Goal: Task Accomplishment & Management: Manage account settings

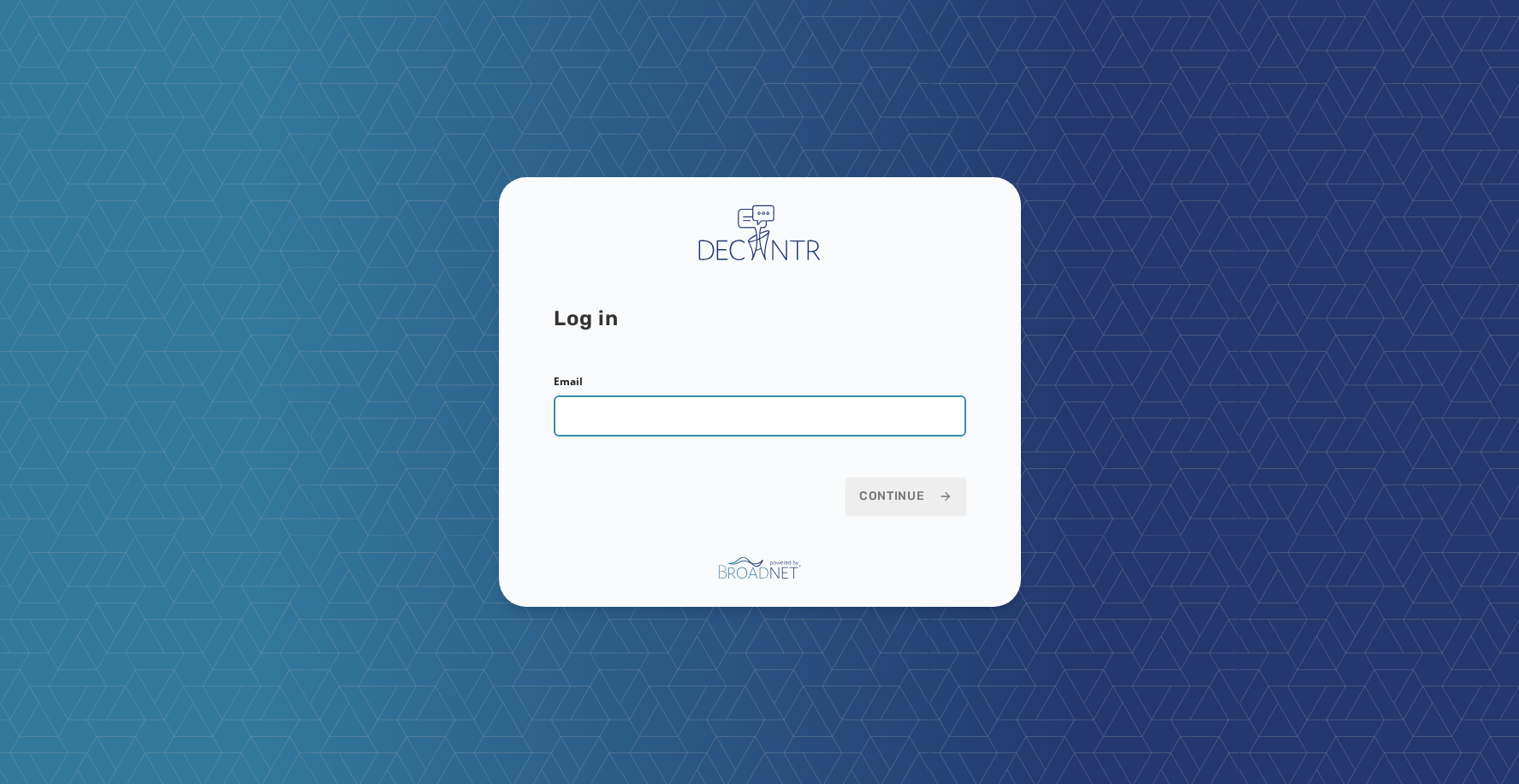
type input "**********"
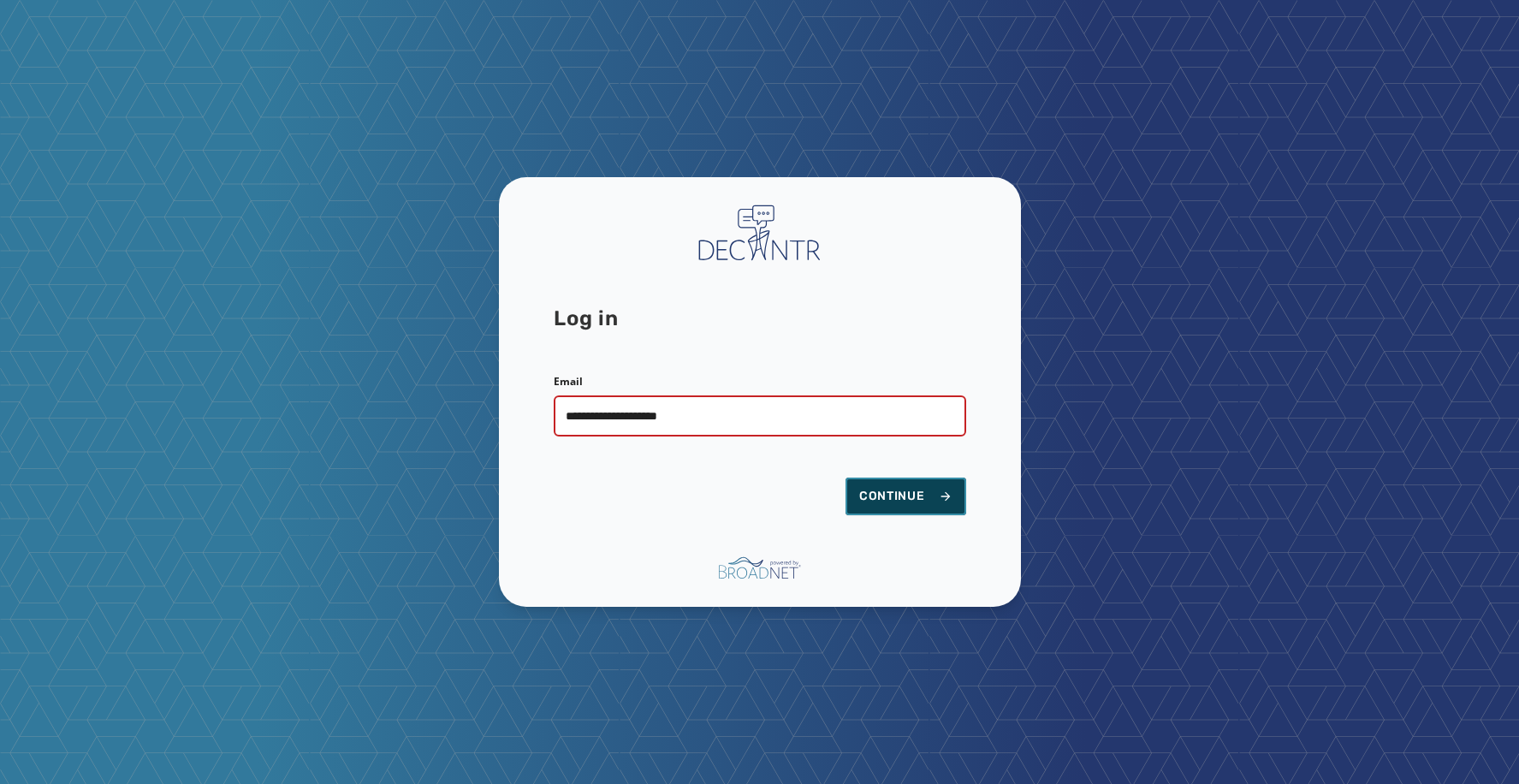
click at [902, 504] on span "Continue" at bounding box center [906, 496] width 94 height 17
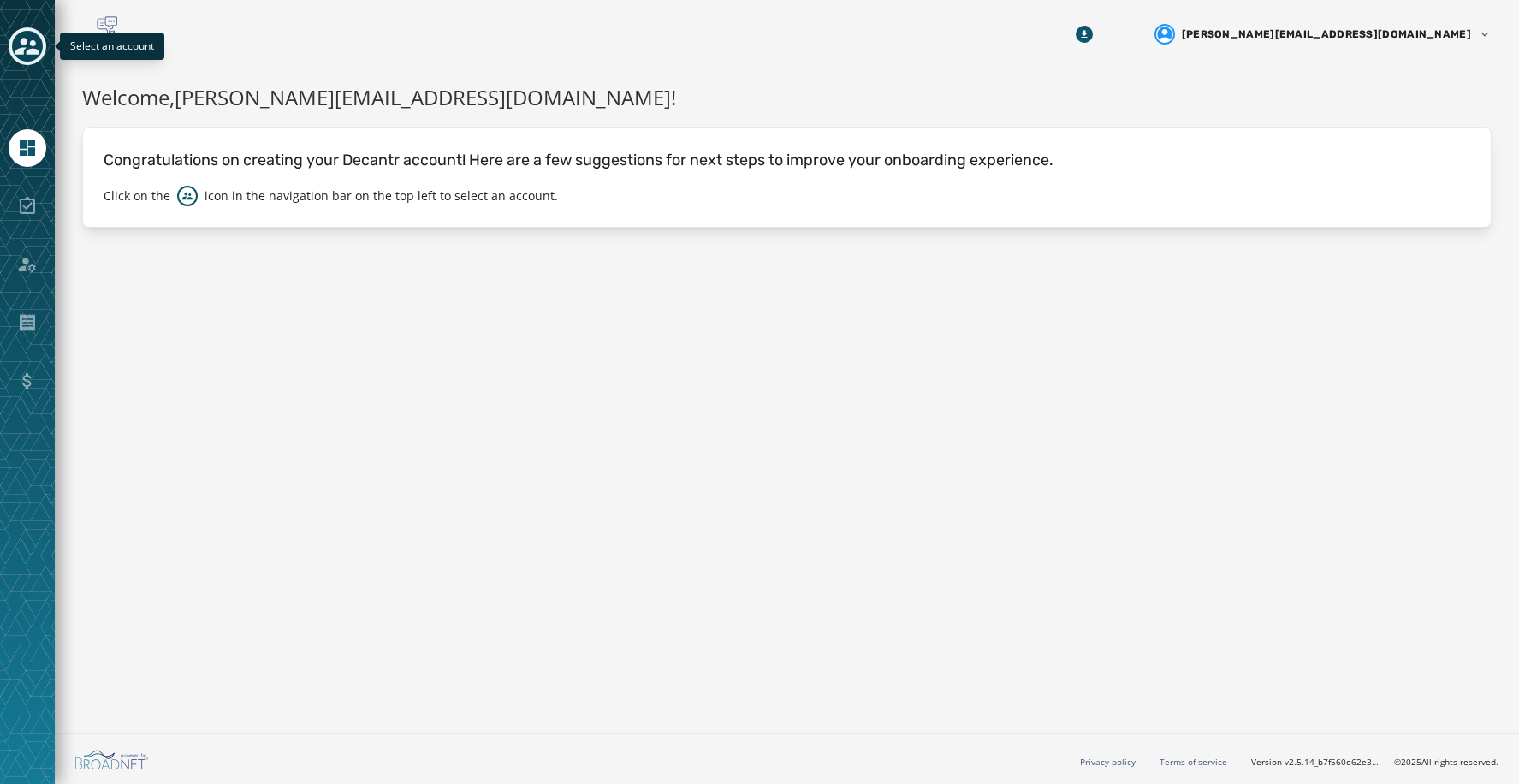
click at [24, 49] on icon "Toggle account select drawer" at bounding box center [27, 46] width 24 height 17
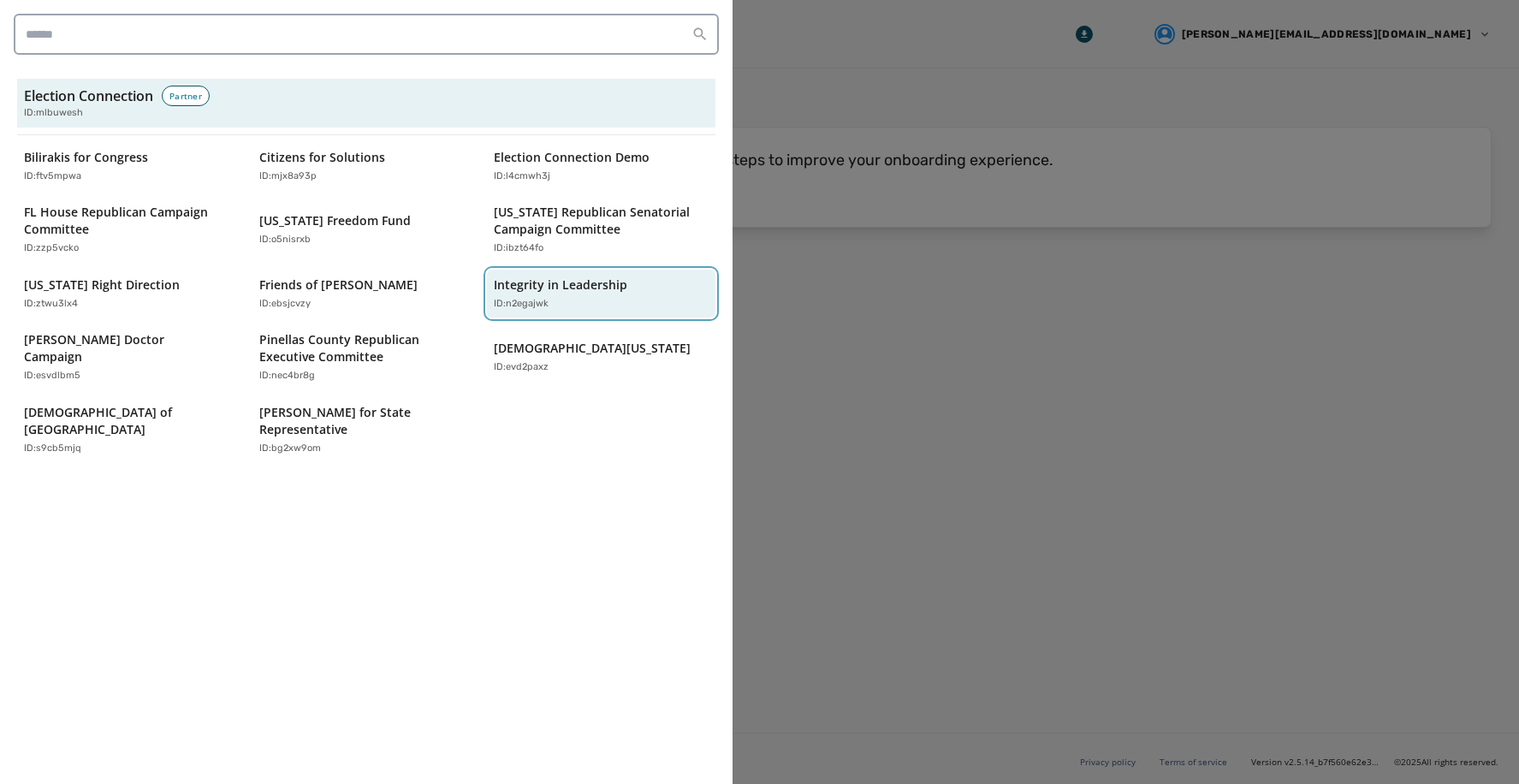
click at [531, 300] on p "ID: n2egajwk" at bounding box center [522, 304] width 55 height 14
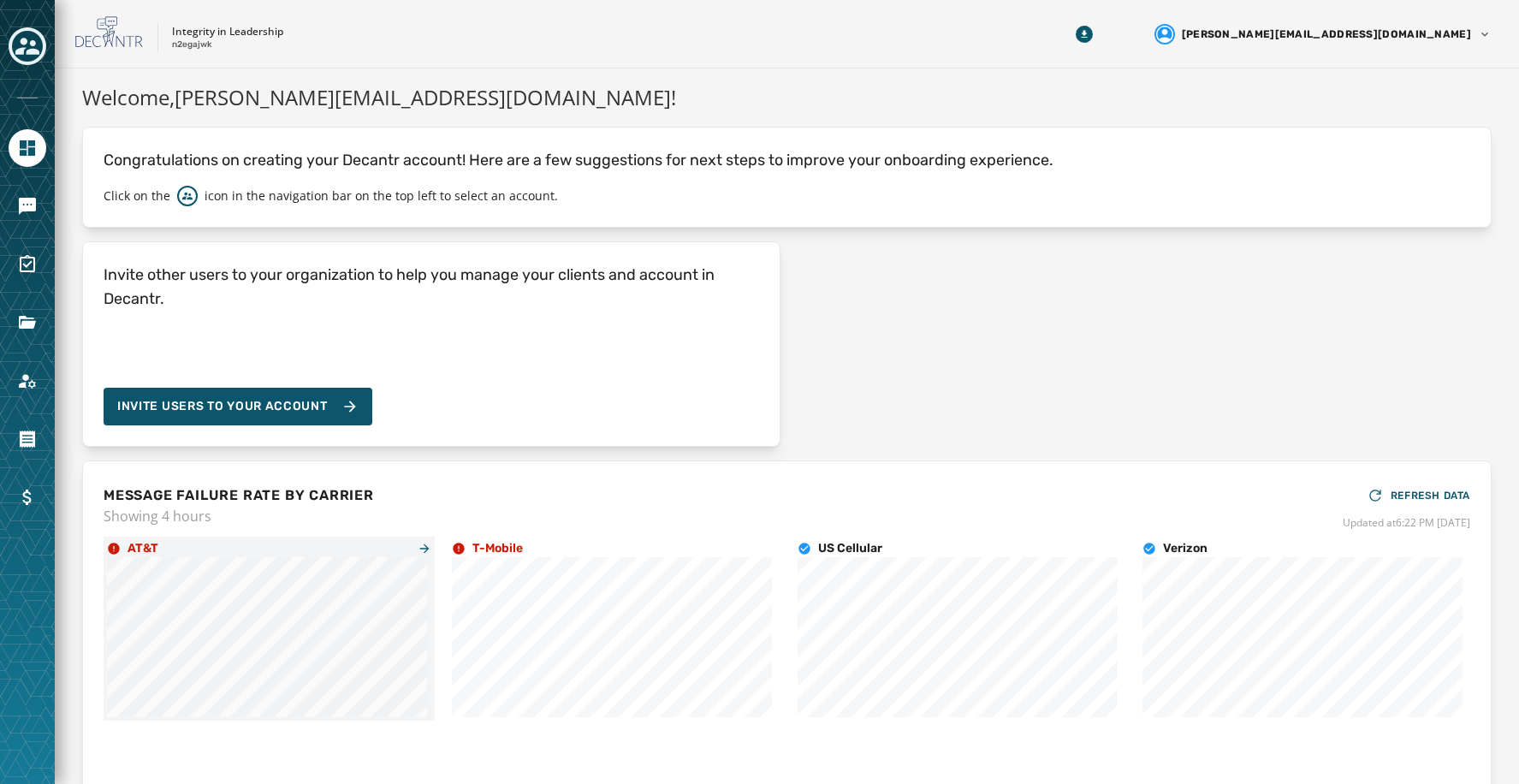
click at [134, 544] on h4 "AT&T" at bounding box center [142, 548] width 31 height 17
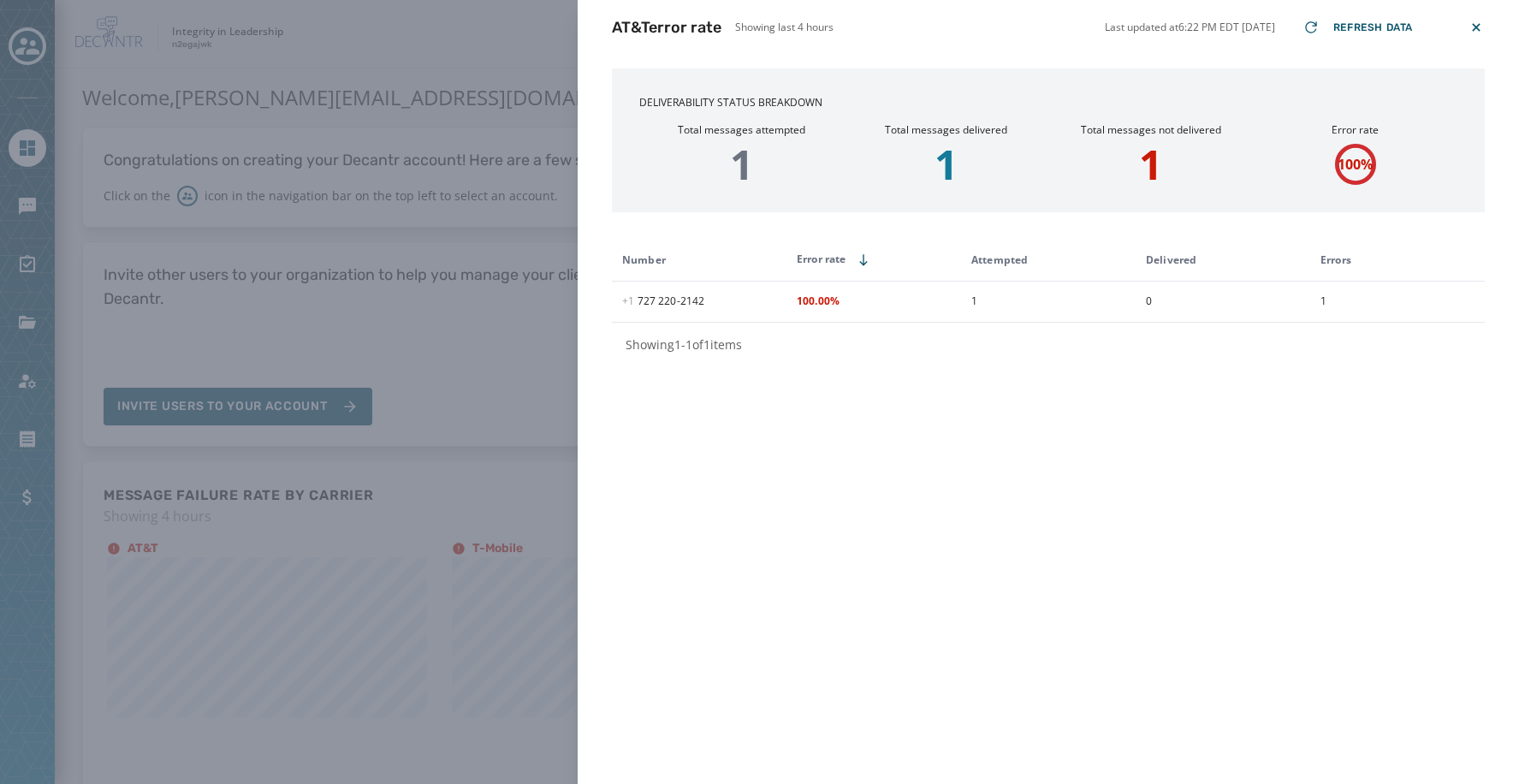
click at [1477, 28] on icon at bounding box center [1476, 27] width 8 height 8
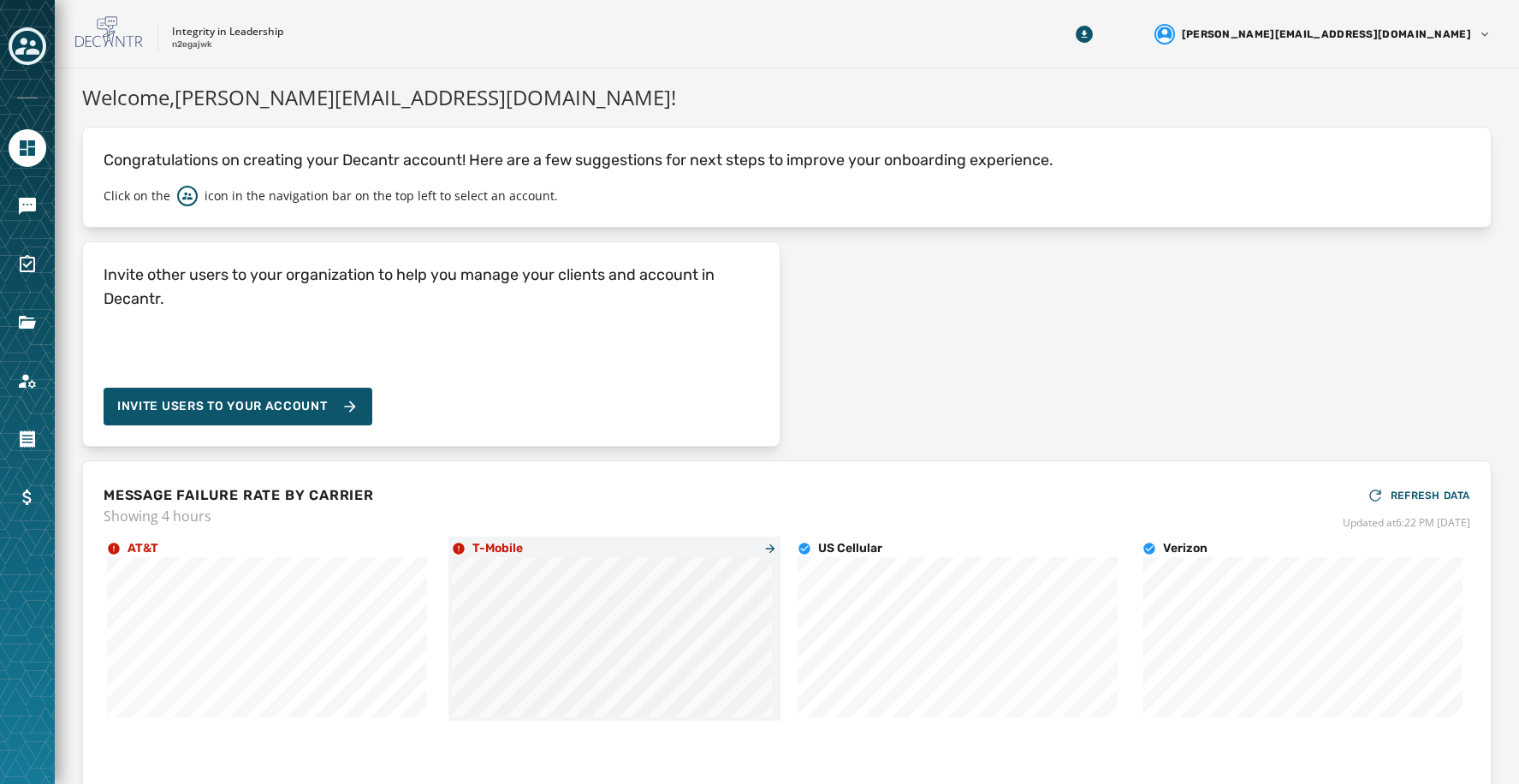
click at [505, 545] on h4 "T-Mobile" at bounding box center [497, 548] width 50 height 17
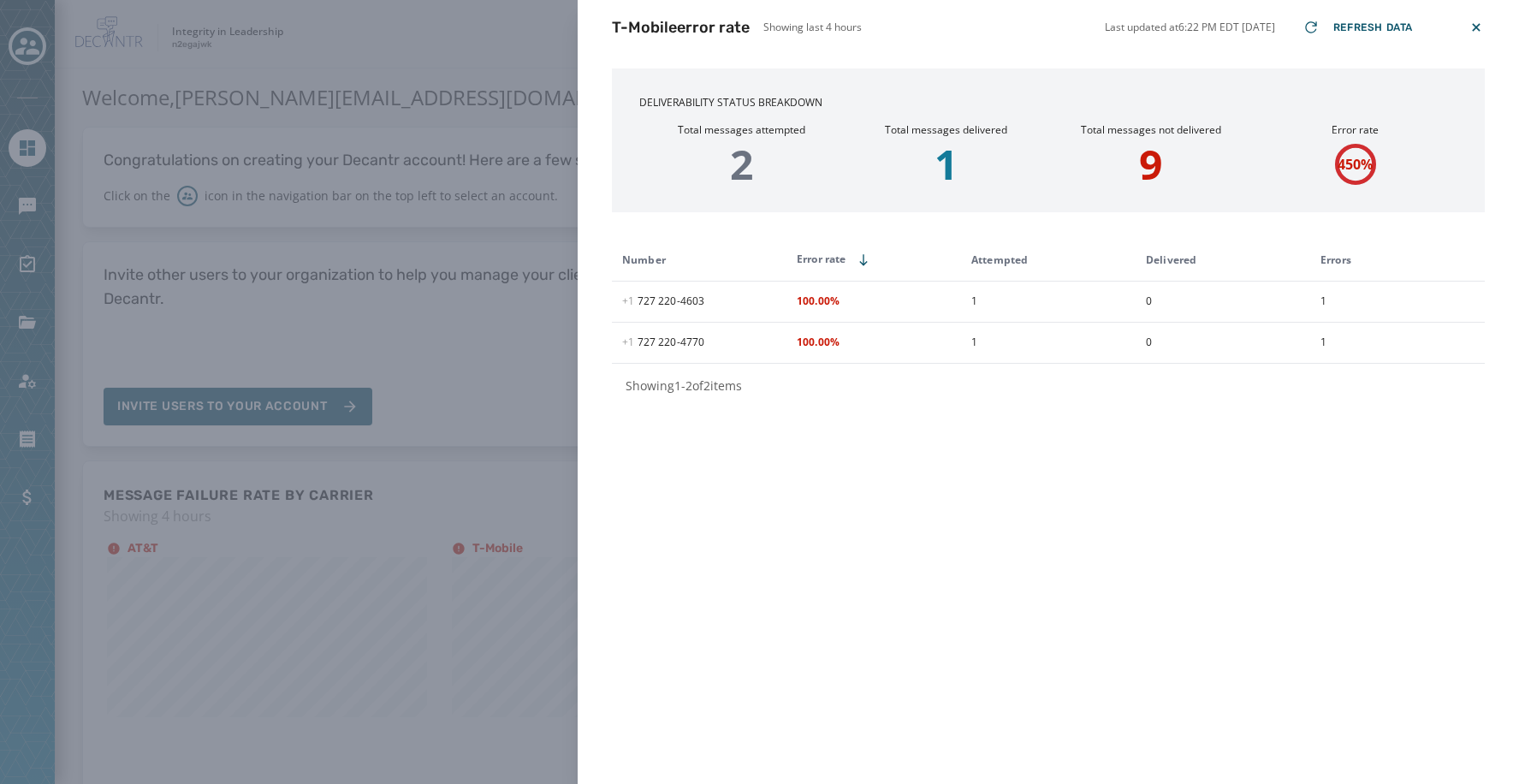
click at [1479, 28] on icon at bounding box center [1476, 27] width 17 height 17
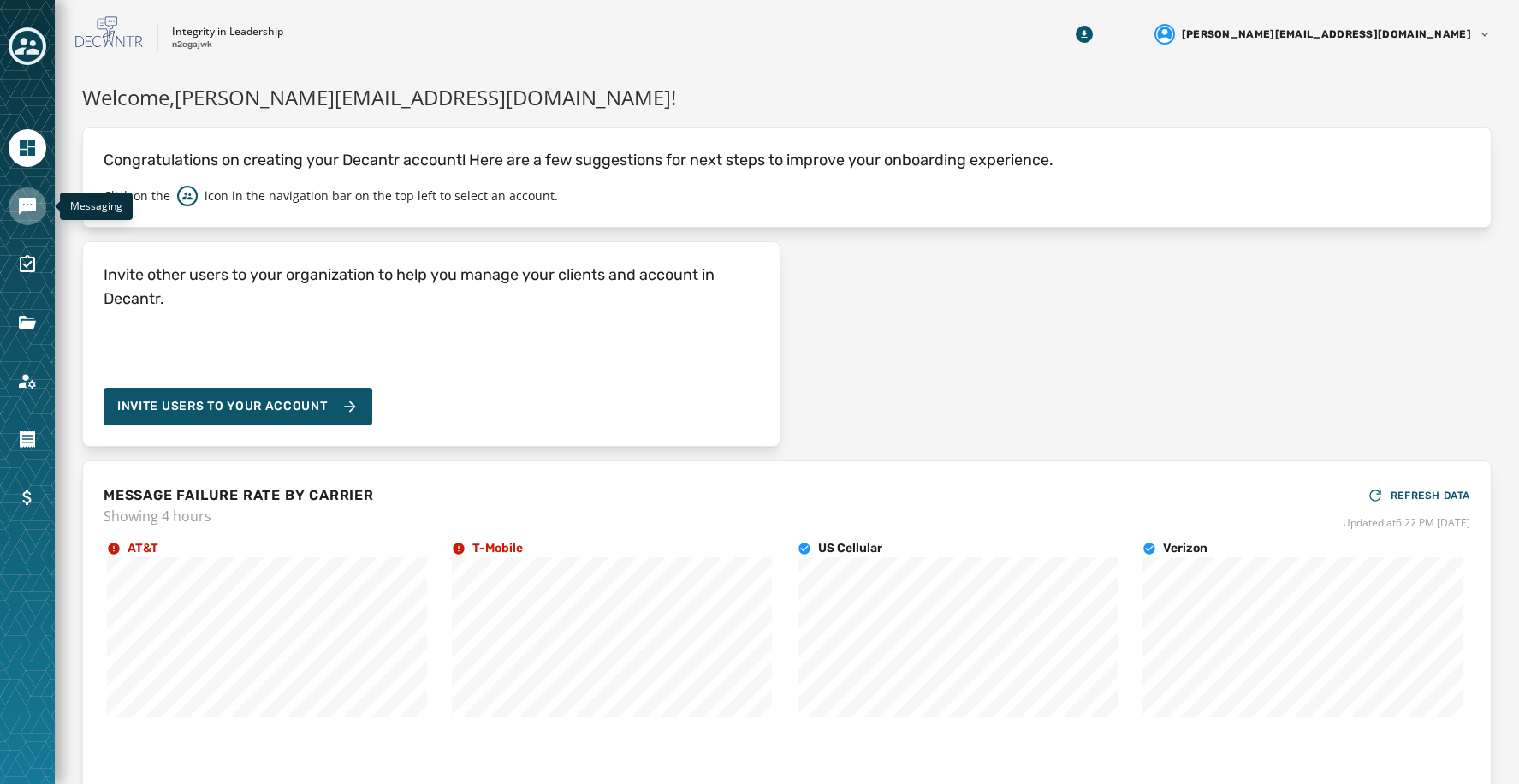
click at [37, 207] on icon "Navigate to Messaging" at bounding box center [27, 206] width 20 height 20
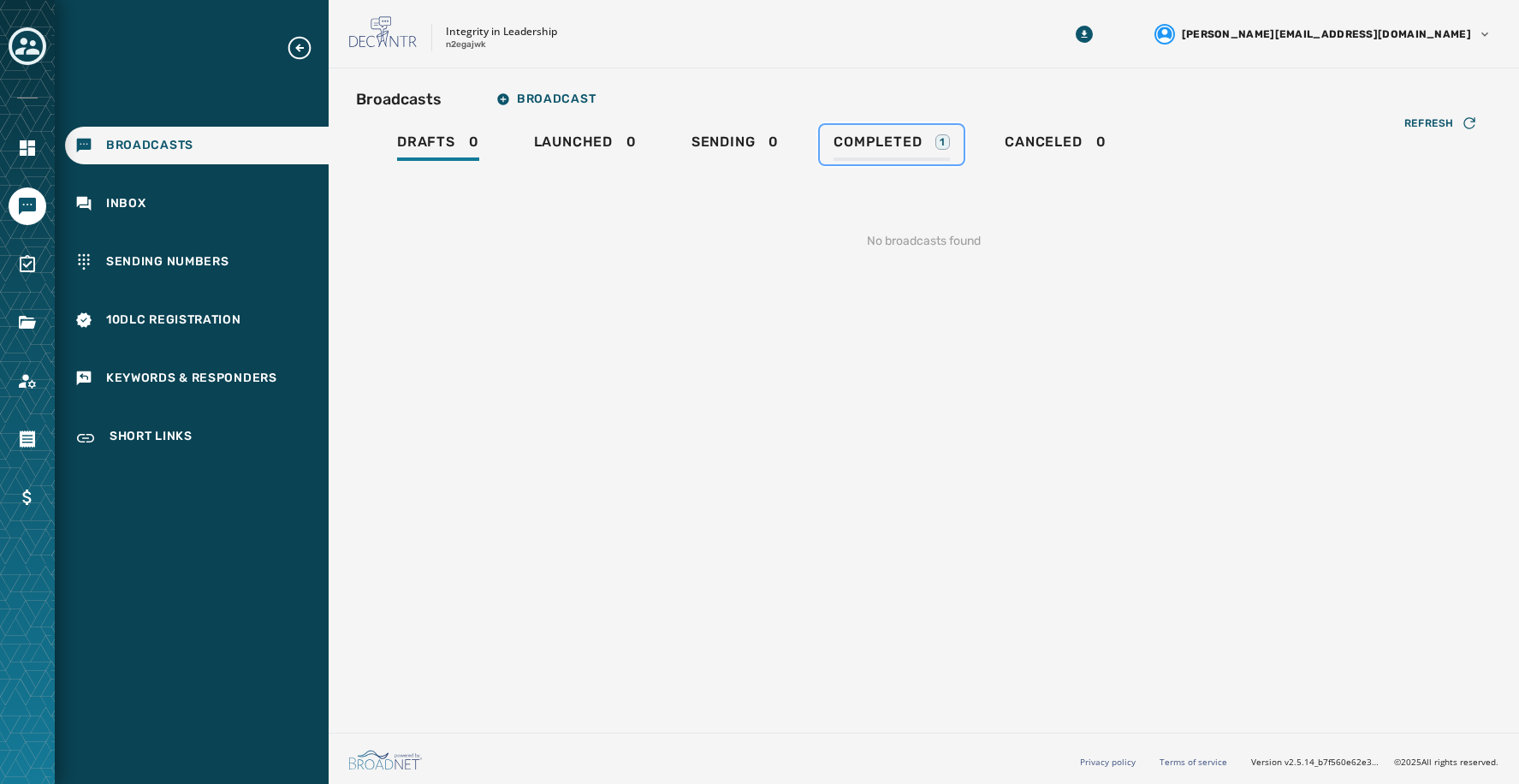
click at [884, 148] on span "Completed" at bounding box center [878, 141] width 88 height 17
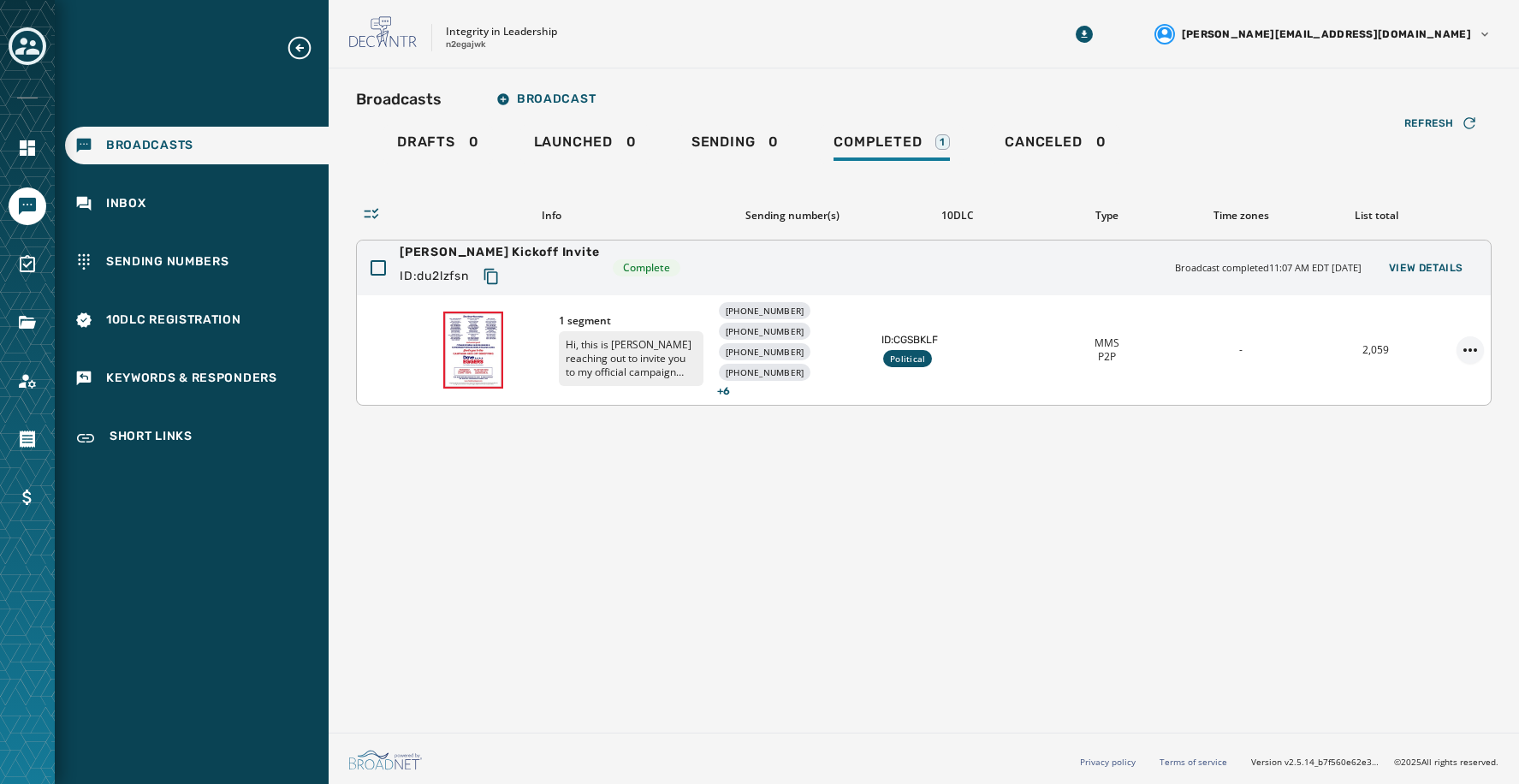
click at [1467, 347] on html "Broadcasts Inbox Sending Numbers 10DLC Registration Keywords & Responders Short…" at bounding box center [760, 392] width 1519 height 784
click at [972, 308] on html "Broadcasts Inbox Sending Numbers 10DLC Registration Keywords & Responders Short…" at bounding box center [760, 392] width 1519 height 784
click at [1002, 349] on div "ID: CGSBKLF Political" at bounding box center [957, 350] width 150 height 34
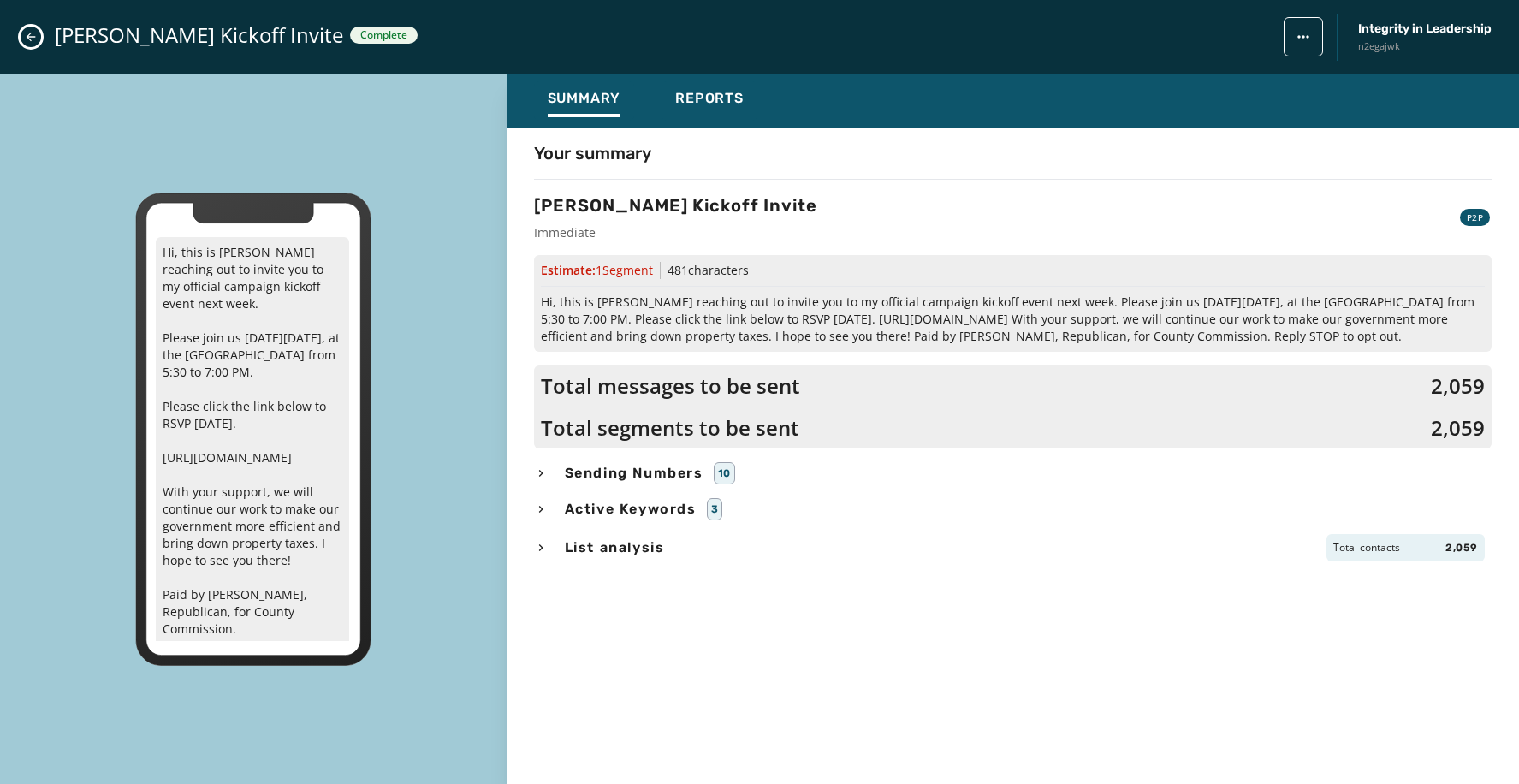
click at [672, 510] on span "Active Keywords" at bounding box center [630, 508] width 139 height 20
click at [653, 550] on span "List analysis" at bounding box center [614, 547] width 107 height 20
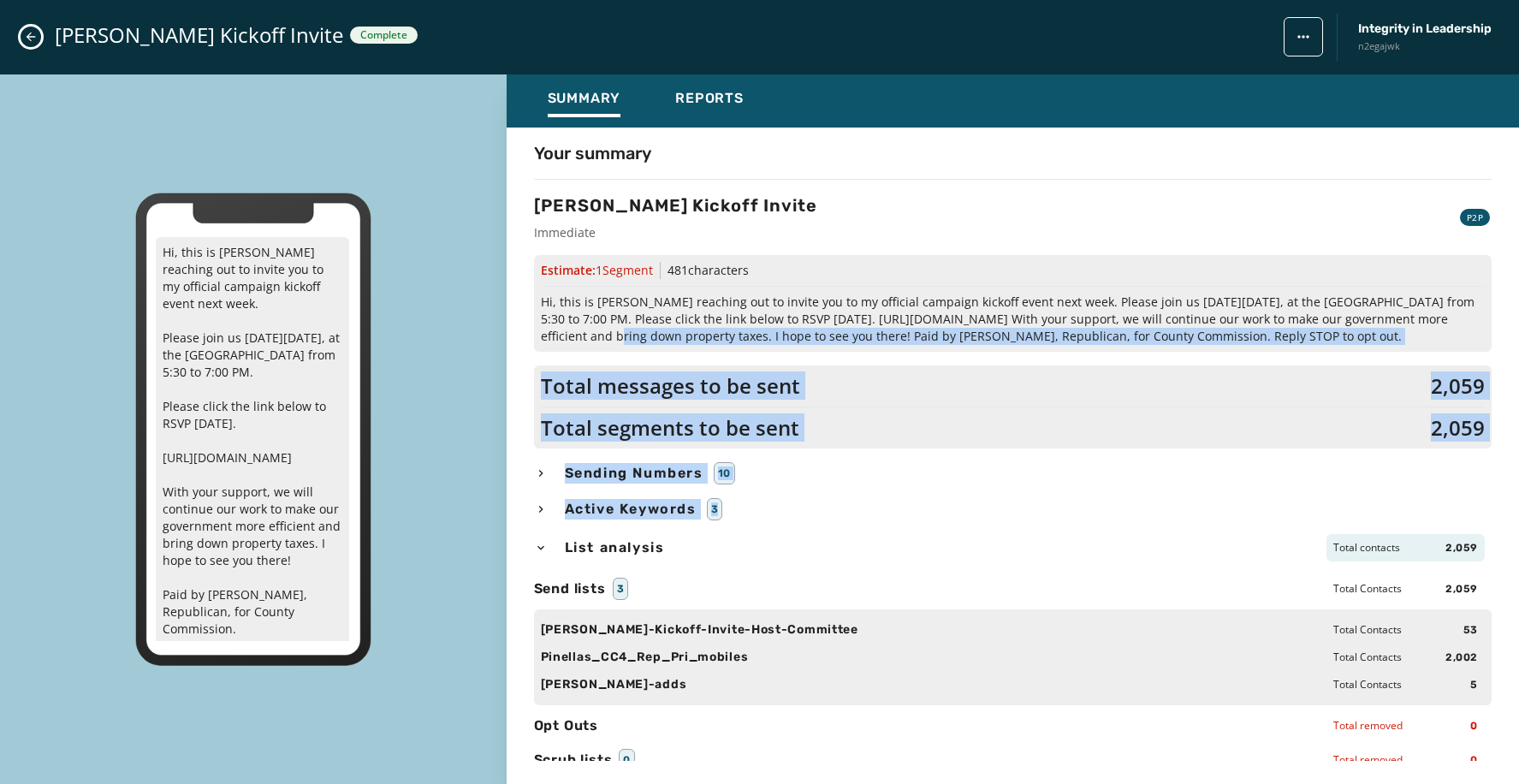
drag, startPoint x: 1506, startPoint y: 322, endPoint x: 1499, endPoint y: 496, distance: 174.1
click at [1499, 496] on div "Your summary Eggers Kickoff Invite Immediate P2P Estimate: 1 Segment 481 charac…" at bounding box center [1012, 451] width 1012 height 620
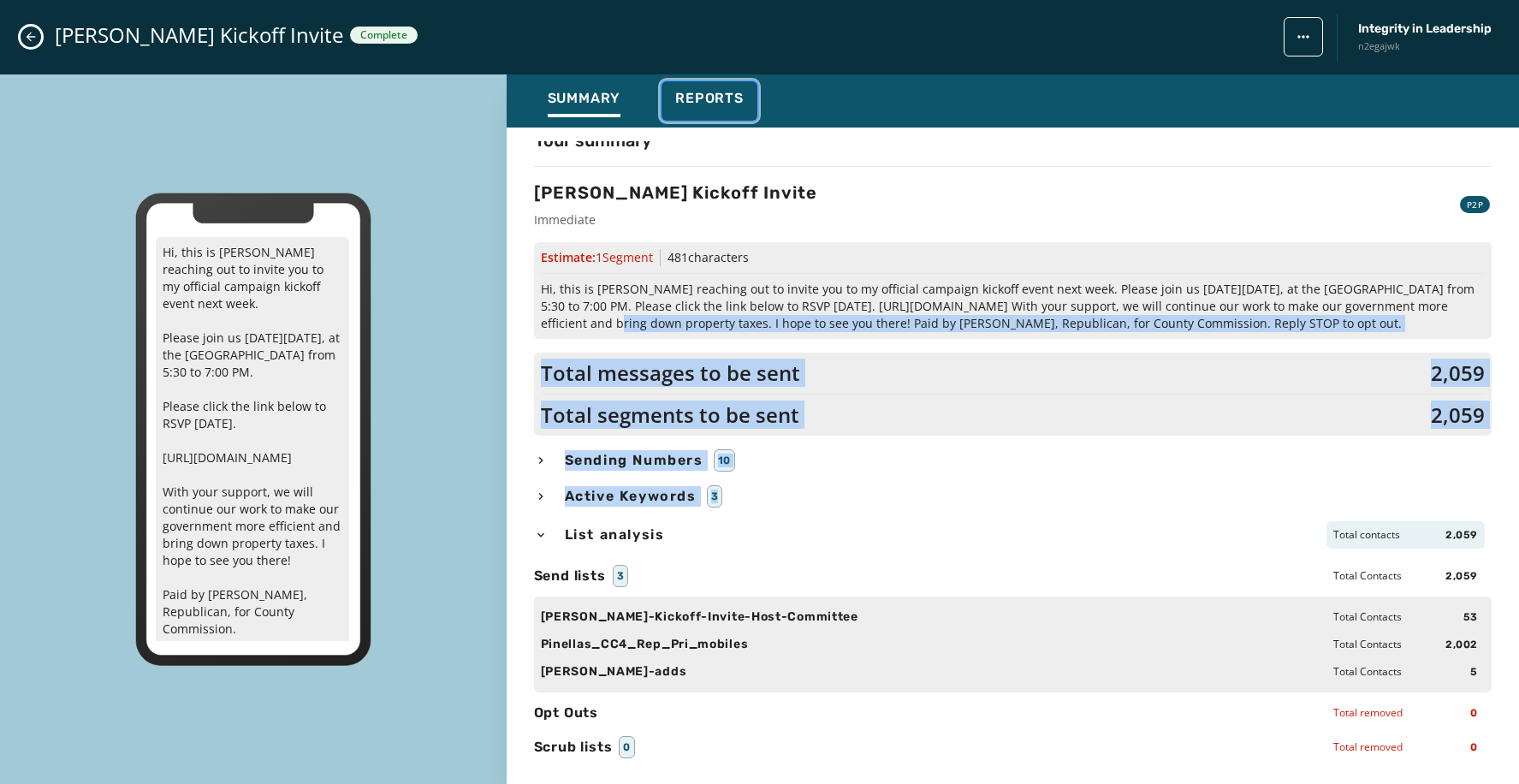
click at [704, 86] on button "Reports" at bounding box center [709, 101] width 95 height 40
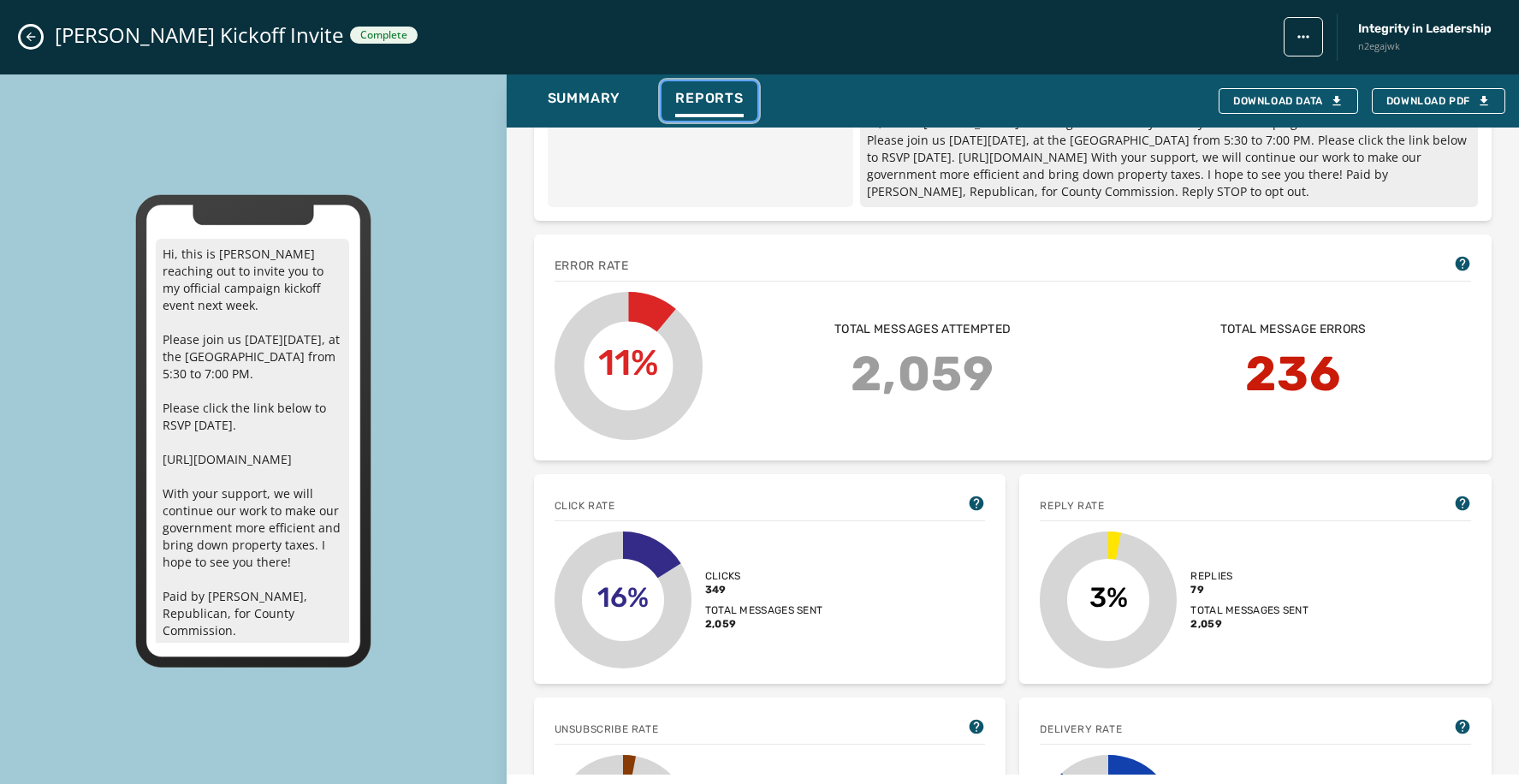
scroll to position [0, 0]
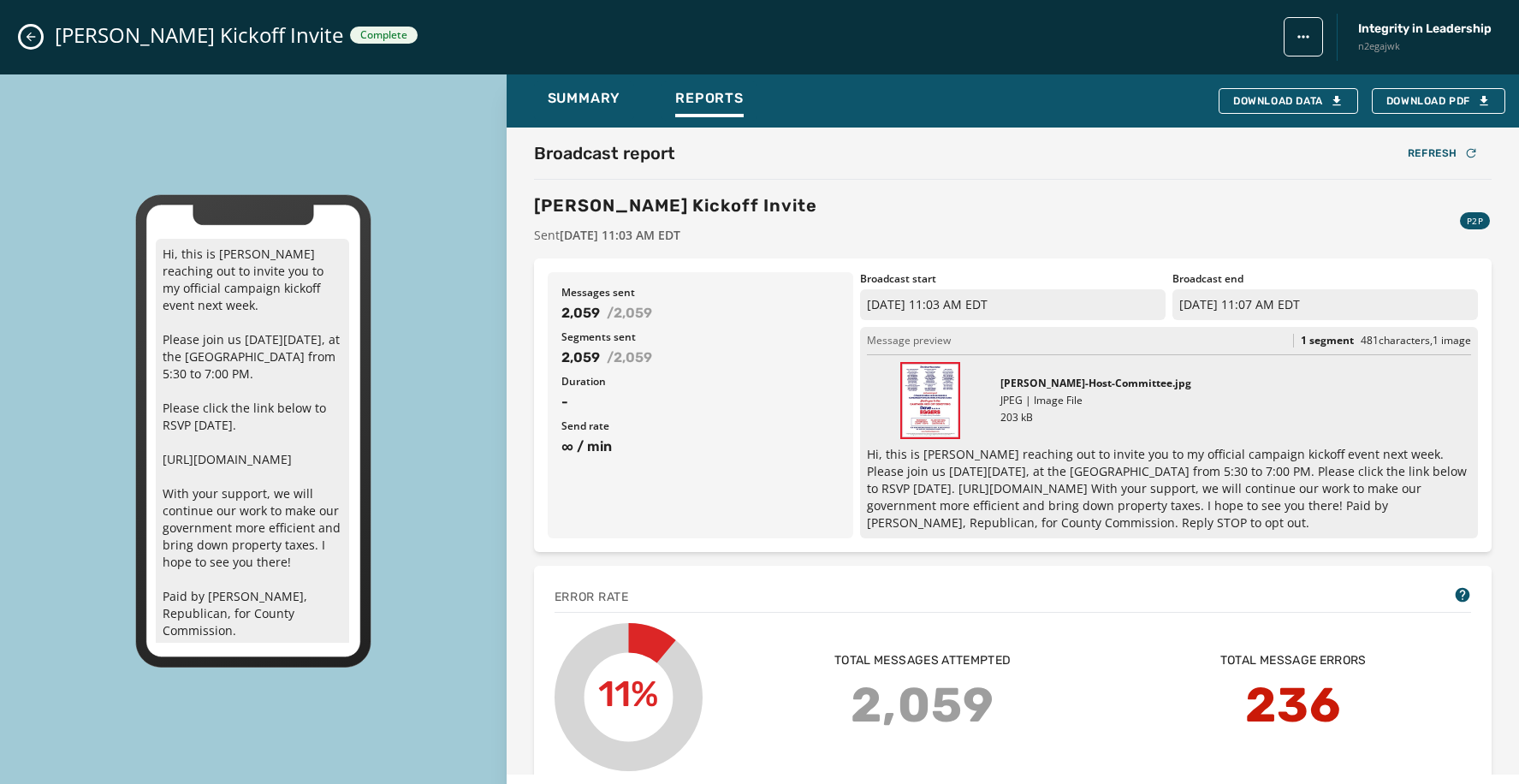
click at [32, 43] on button "Close admin drawer" at bounding box center [30, 36] width 20 height 20
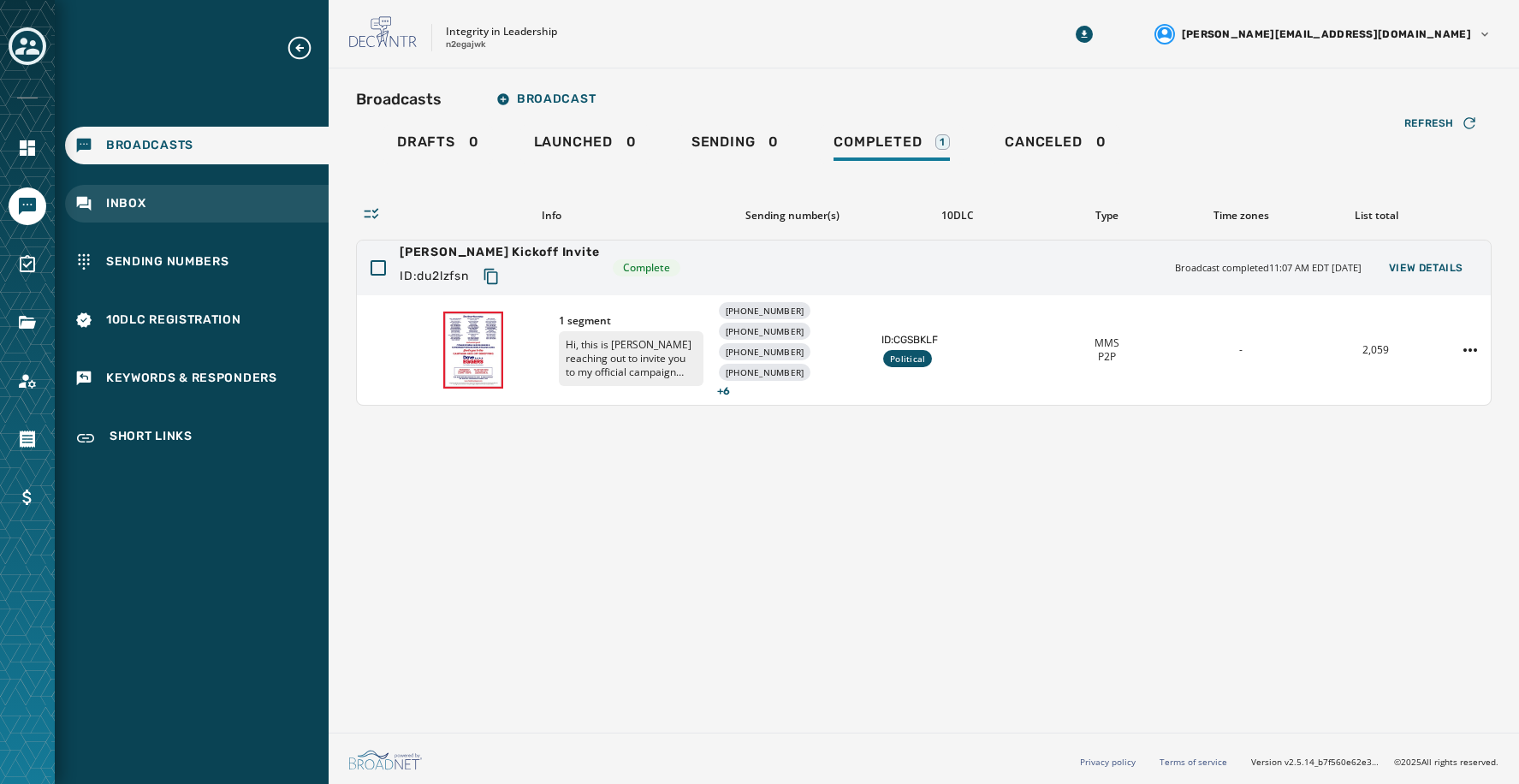
click at [96, 193] on div "Inbox" at bounding box center [197, 203] width 263 height 38
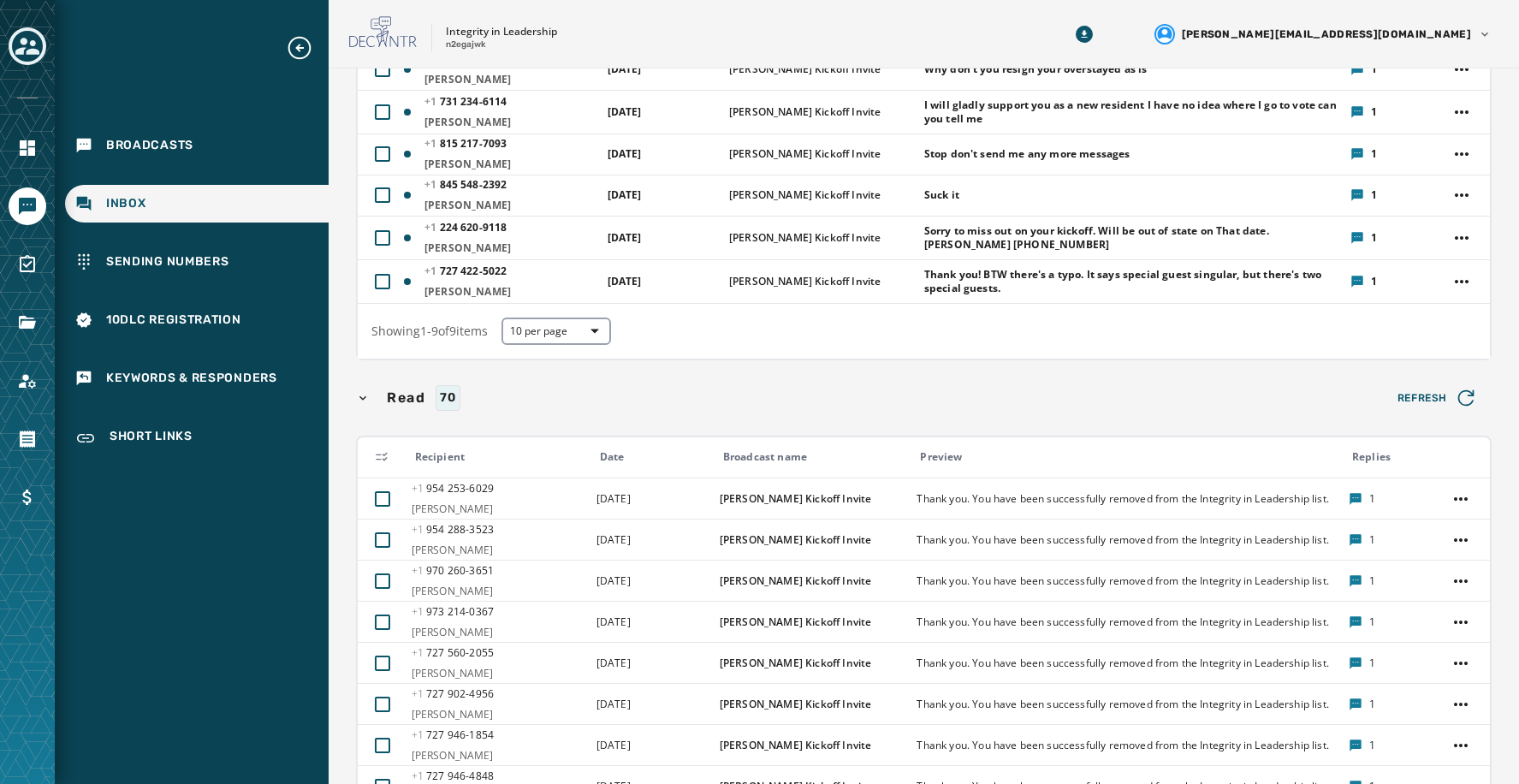
scroll to position [695, 0]
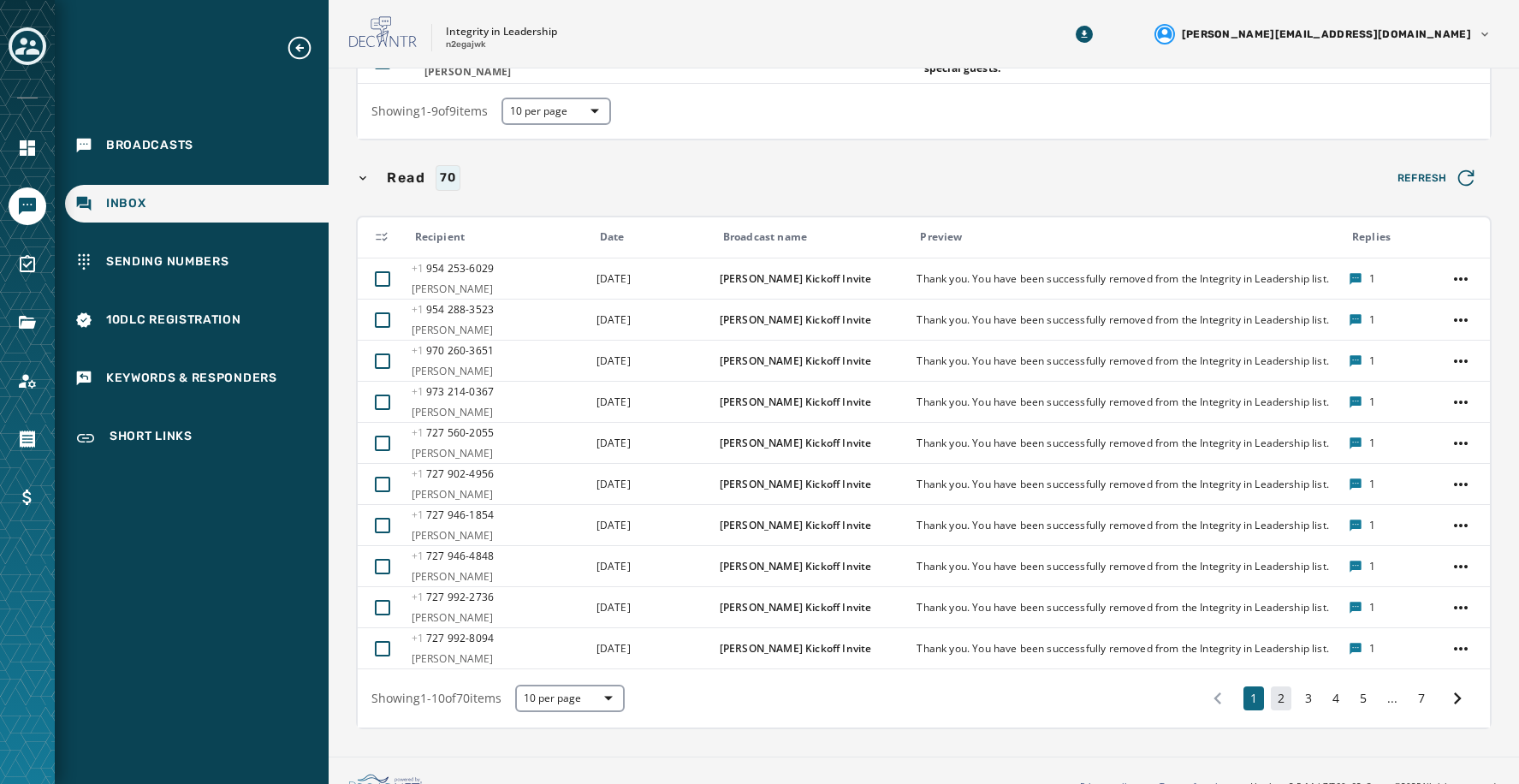
click at [1271, 690] on button "2" at bounding box center [1280, 697] width 20 height 24
click at [1298, 696] on button "3" at bounding box center [1308, 697] width 20 height 24
click at [1325, 692] on button "4" at bounding box center [1335, 697] width 20 height 24
click at [1356, 692] on button "5" at bounding box center [1366, 697] width 20 height 24
click at [1384, 693] on button "6" at bounding box center [1393, 697] width 20 height 24
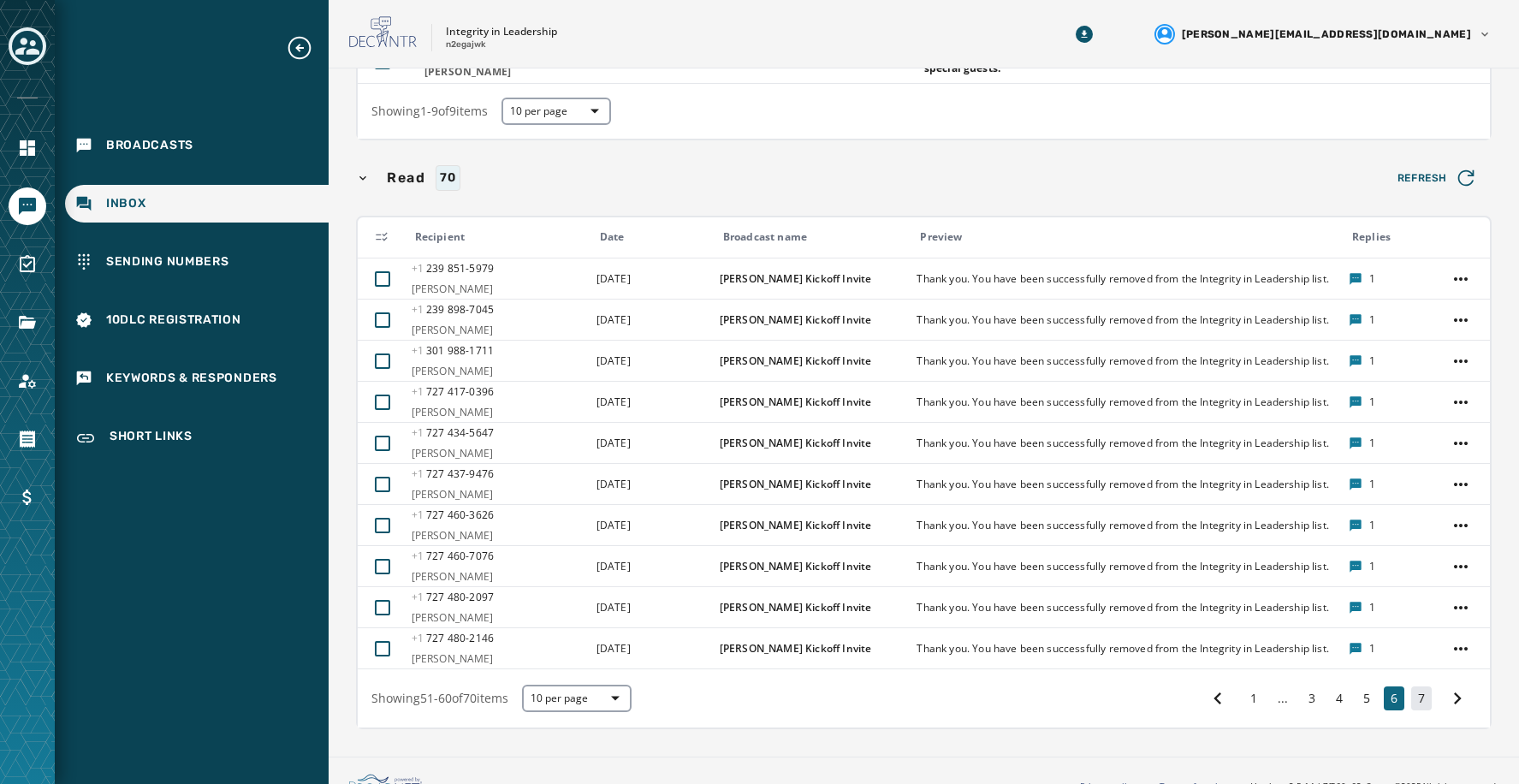
click at [1411, 694] on button "7" at bounding box center [1421, 697] width 20 height 24
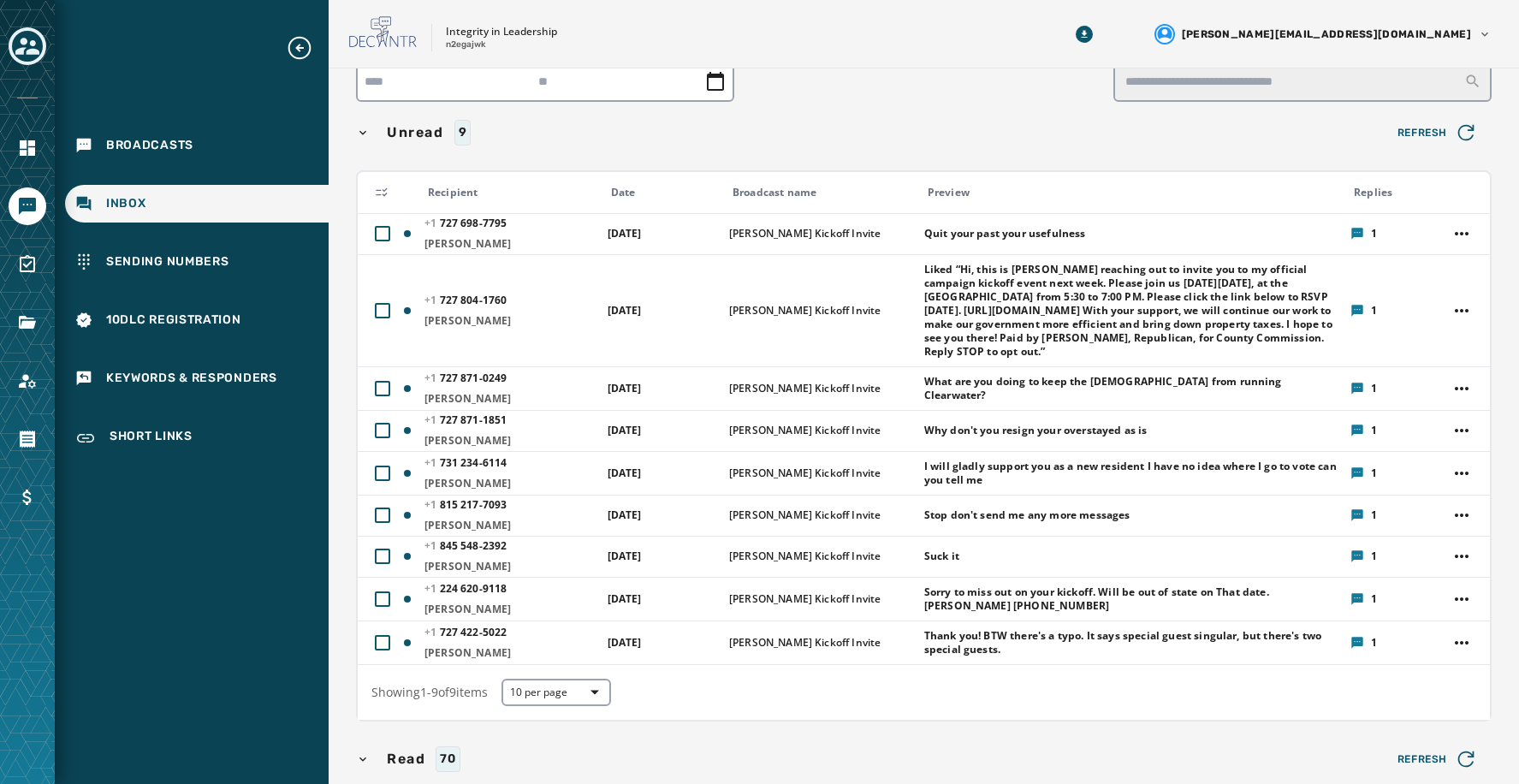
scroll to position [107, 0]
